Goal: Subscribe to service/newsletter

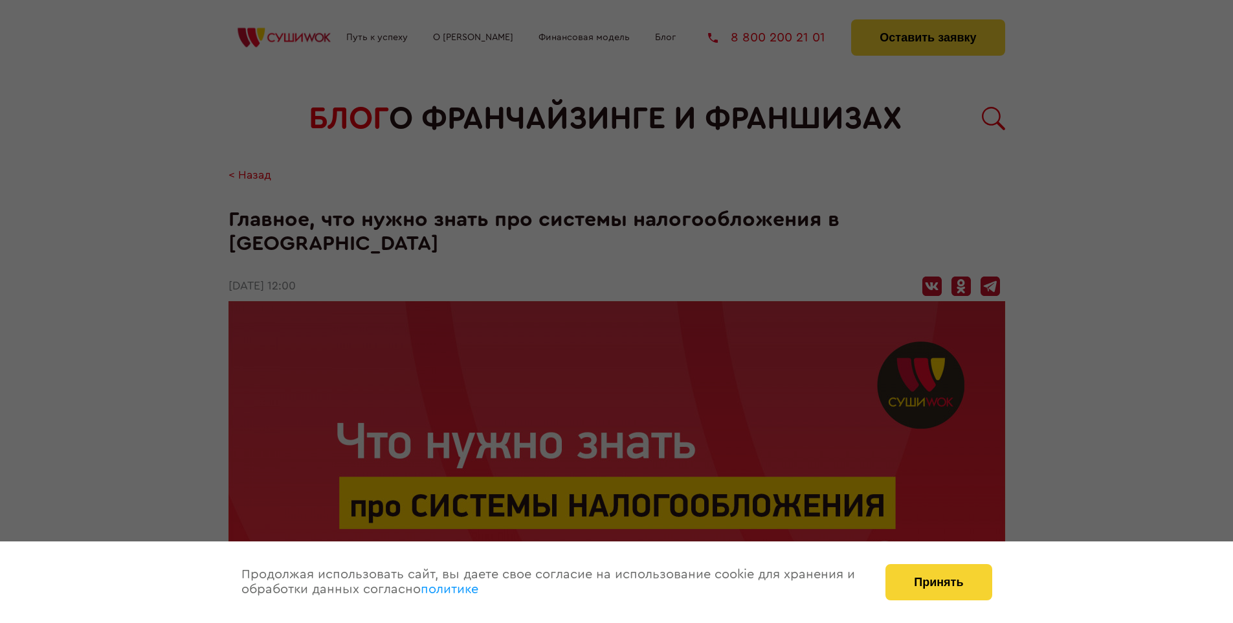
scroll to position [2097, 0]
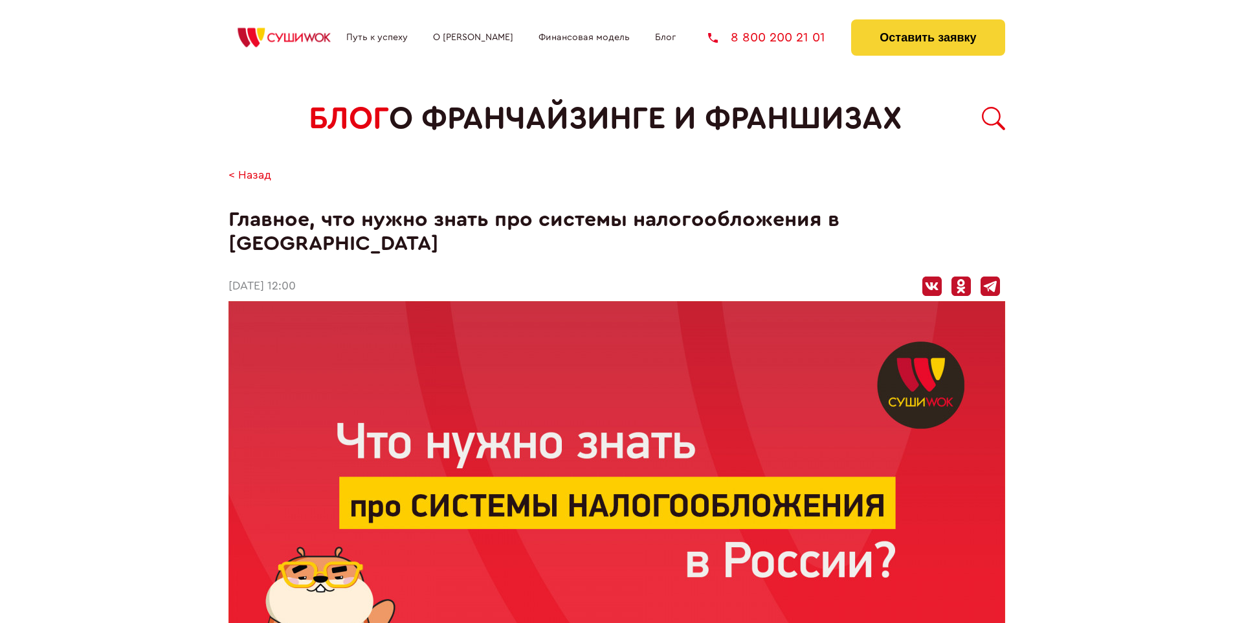
scroll to position [2097, 0]
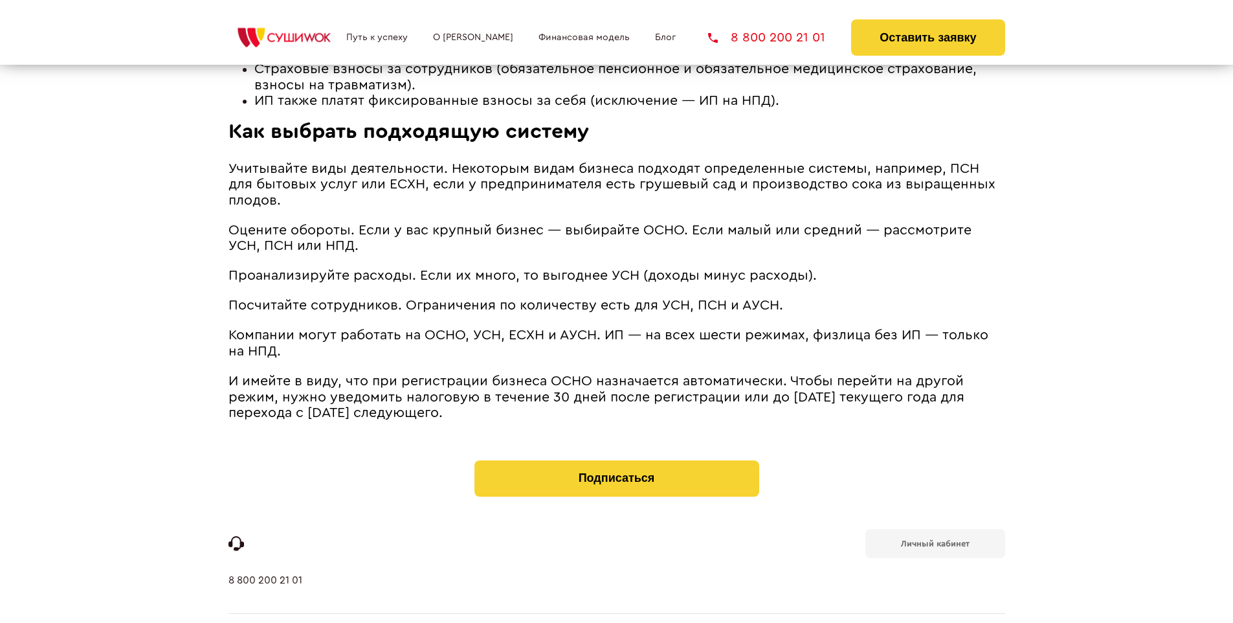
click at [935, 539] on b "Личный кабинет" at bounding box center [935, 543] width 69 height 8
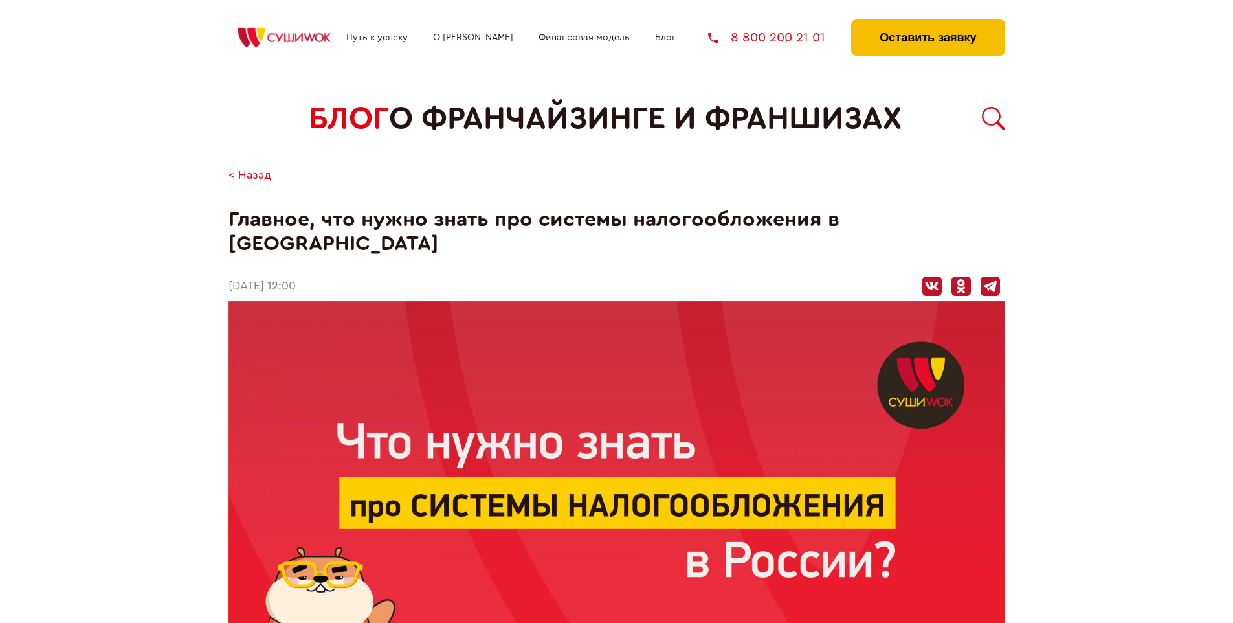
click at [928, 23] on button "Оставить заявку" at bounding box center [927, 37] width 153 height 36
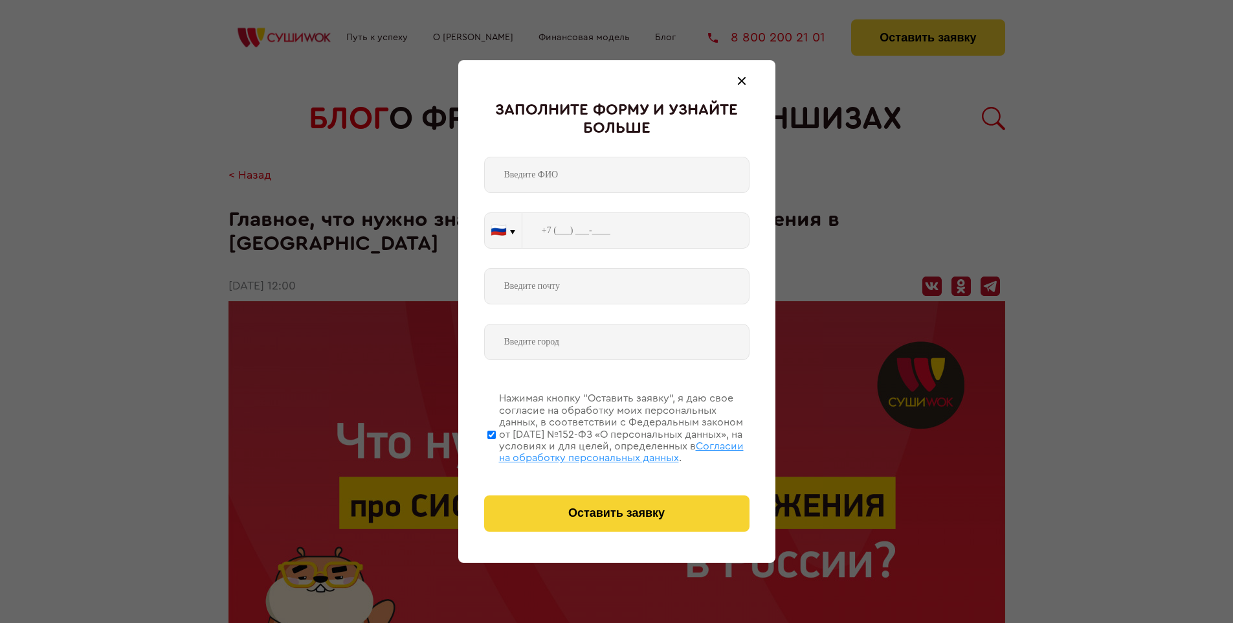
click at [600, 450] on span "Согласии на обработку персональных данных" at bounding box center [621, 452] width 245 height 22
click at [496, 450] on input "Нажимая кнопку “Оставить заявку”, я даю свое согласие на обработку моих персона…" at bounding box center [491, 435] width 8 height 104
checkbox input "false"
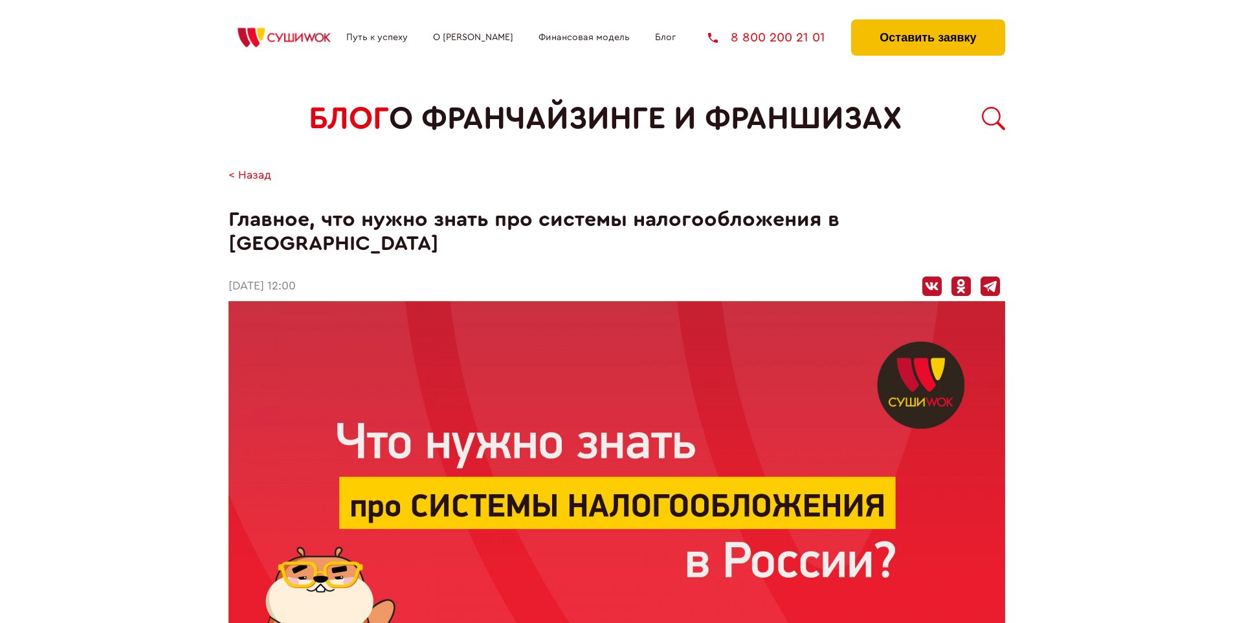
click at [928, 23] on button "Оставить заявку" at bounding box center [927, 37] width 153 height 36
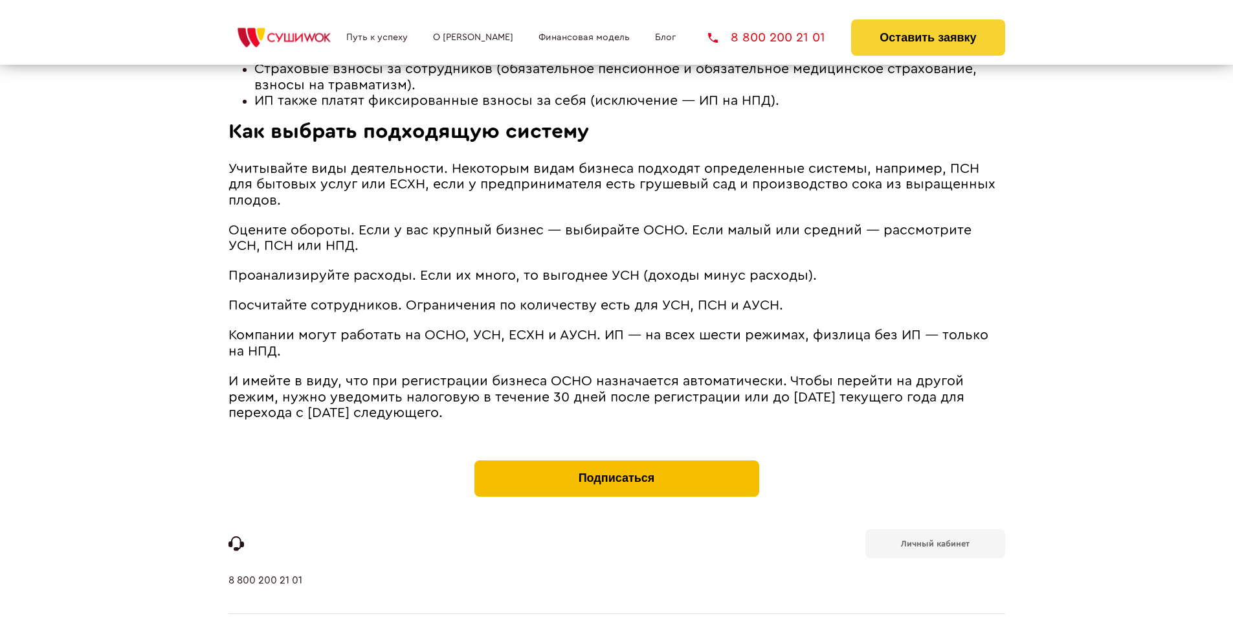
click at [616, 460] on button "Подписаться" at bounding box center [616, 478] width 285 height 36
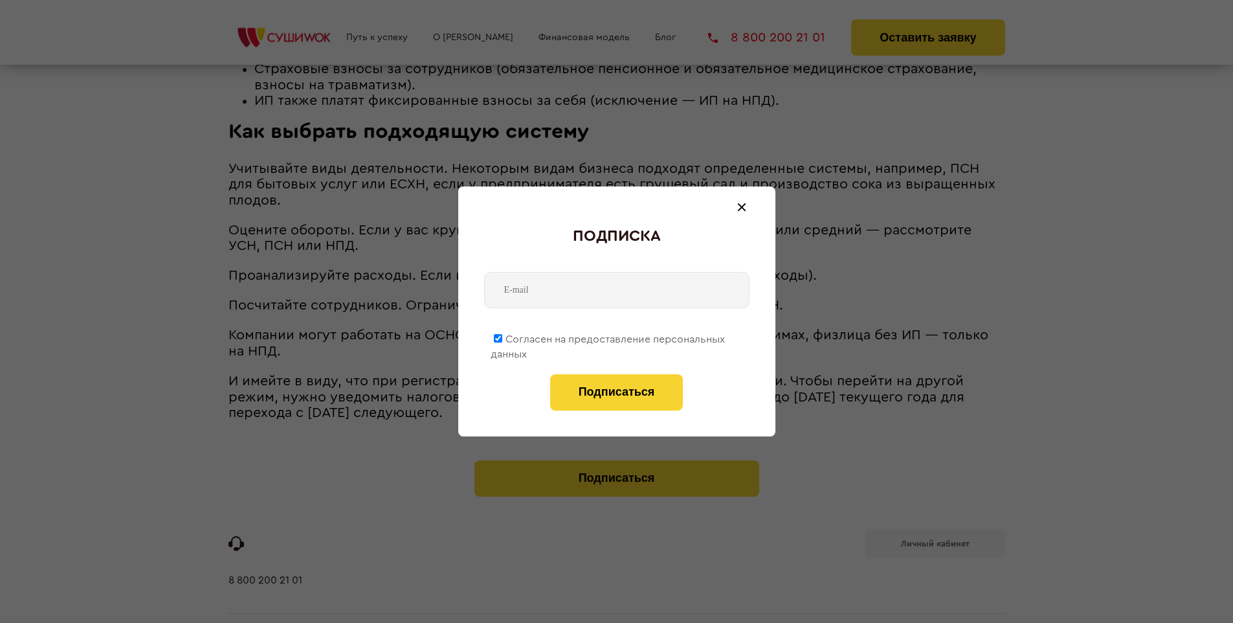
click at [608, 337] on span "Согласен на предоставление персональных данных" at bounding box center [608, 346] width 234 height 25
click at [502, 337] on input "Согласен на предоставление персональных данных" at bounding box center [498, 338] width 8 height 8
checkbox input "false"
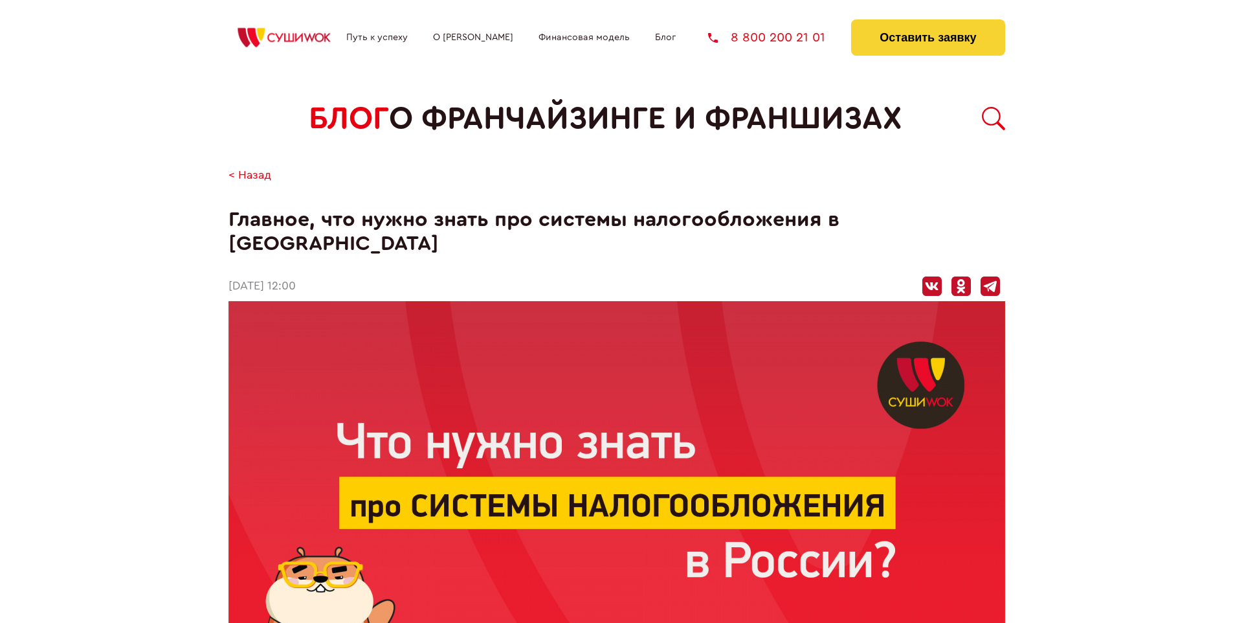
scroll to position [2097, 0]
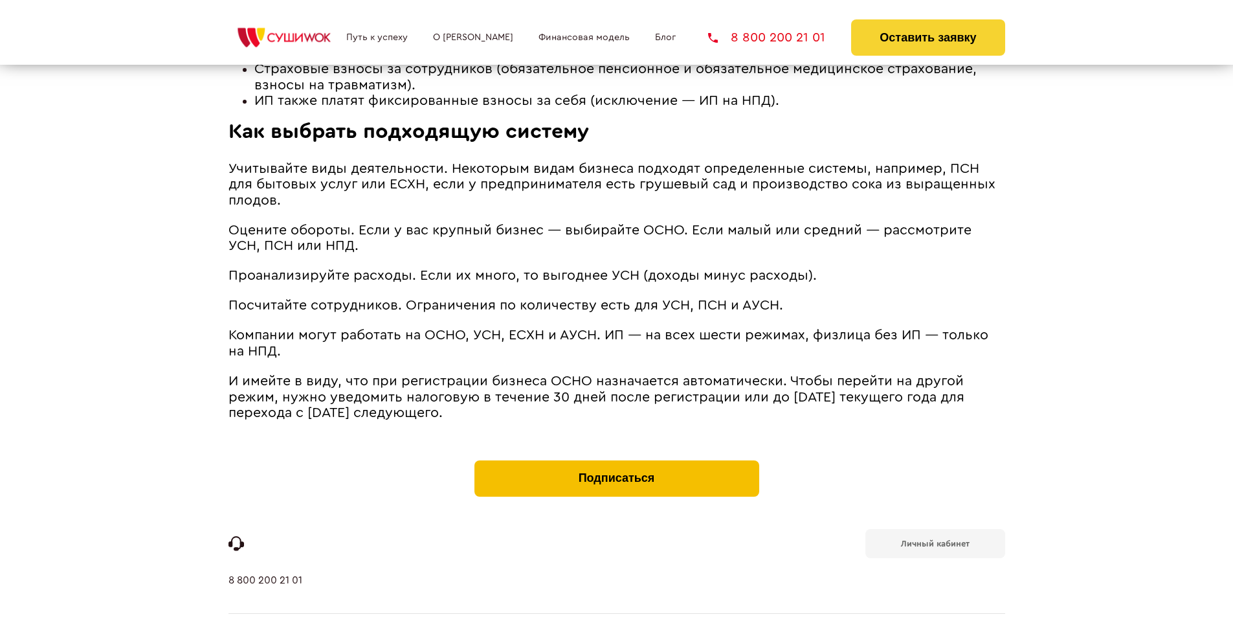
click at [616, 460] on button "Подписаться" at bounding box center [616, 478] width 285 height 36
